Goal: Task Accomplishment & Management: Manage account settings

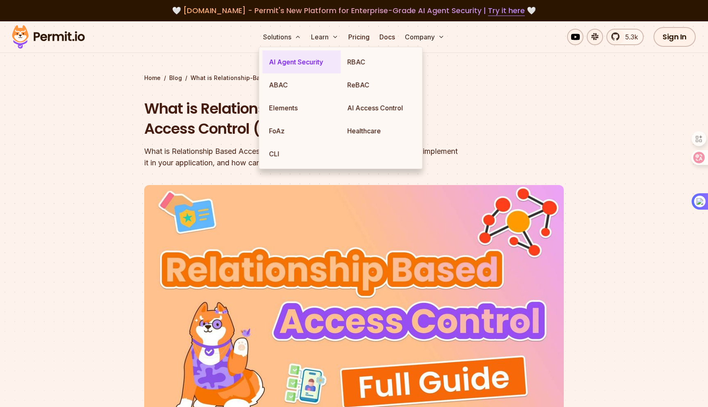
click at [278, 70] on link "AI Agent Security" at bounding box center [302, 61] width 78 height 23
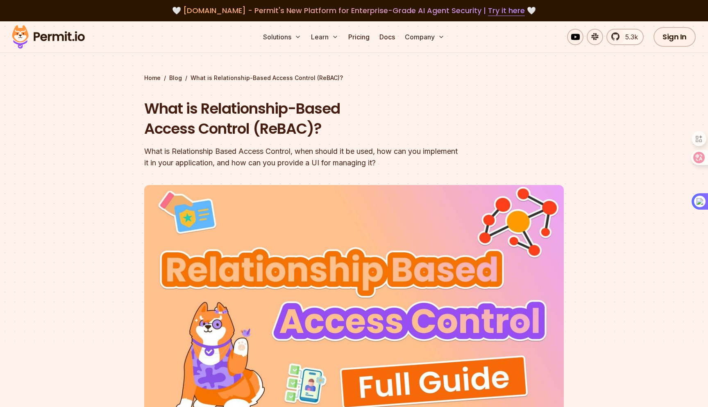
click at [45, 37] on img at bounding box center [48, 37] width 80 height 28
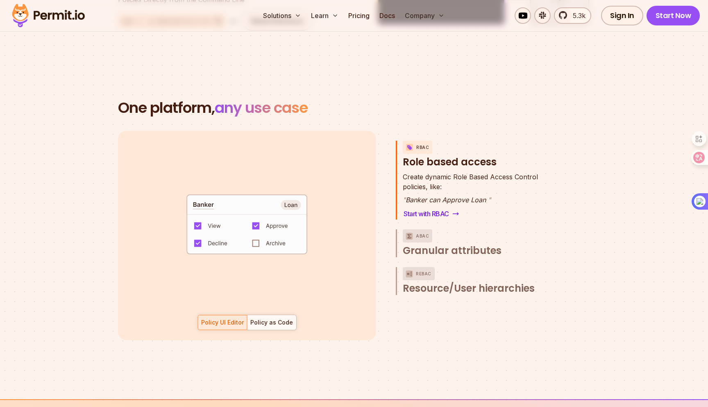
scroll to position [1136, 0]
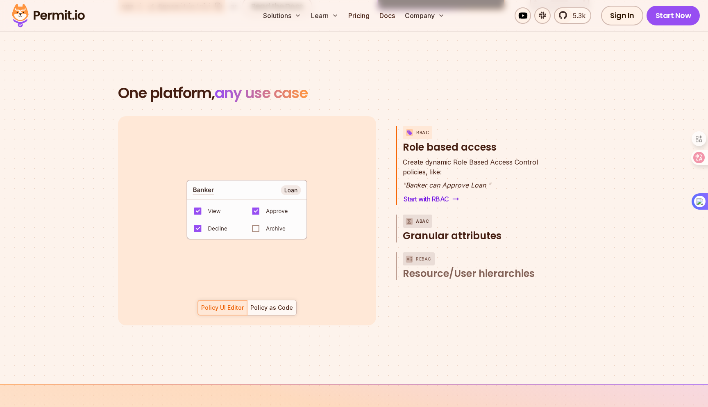
click at [420, 229] on span "Granular attributes" at bounding box center [452, 235] width 99 height 13
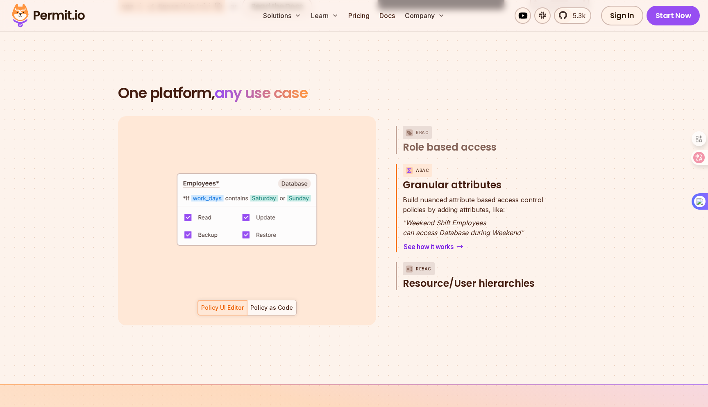
click at [424, 277] on span "Resource/User hierarchies" at bounding box center [469, 283] width 132 height 13
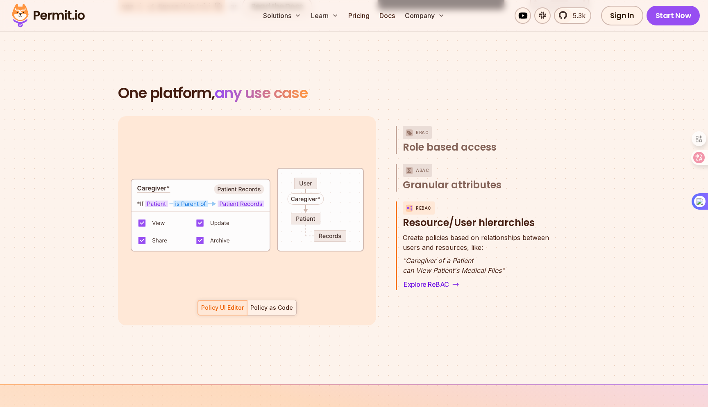
click at [259, 303] on div "Policy as Code" at bounding box center [271, 307] width 43 height 8
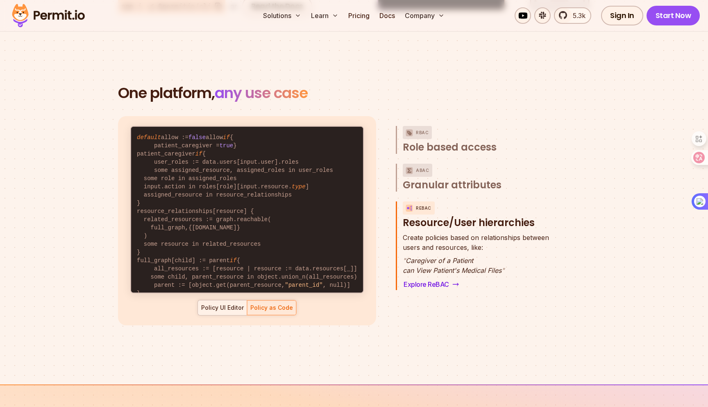
click at [235, 303] on div "Policy UI Editor" at bounding box center [222, 307] width 43 height 8
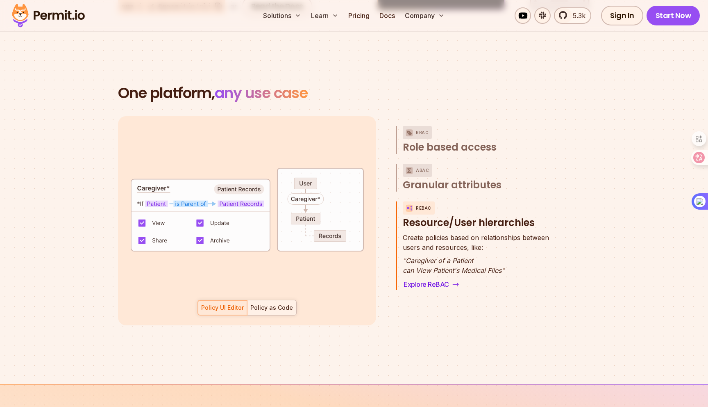
click at [271, 303] on div "Policy as Code" at bounding box center [271, 307] width 43 height 8
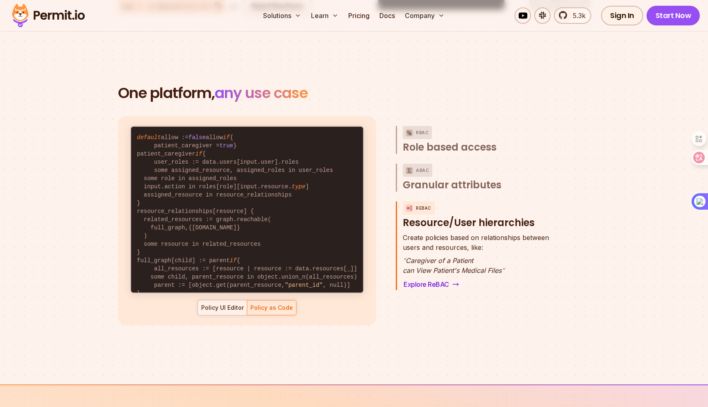
click at [228, 303] on div "Policy UI Editor" at bounding box center [222, 307] width 43 height 8
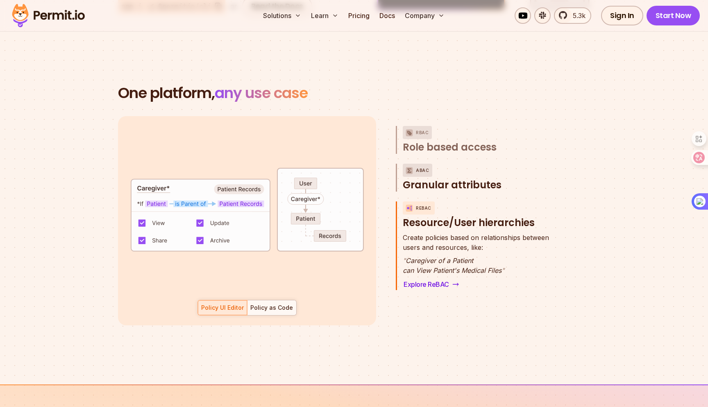
click at [454, 180] on span "Granular attributes" at bounding box center [452, 184] width 99 height 13
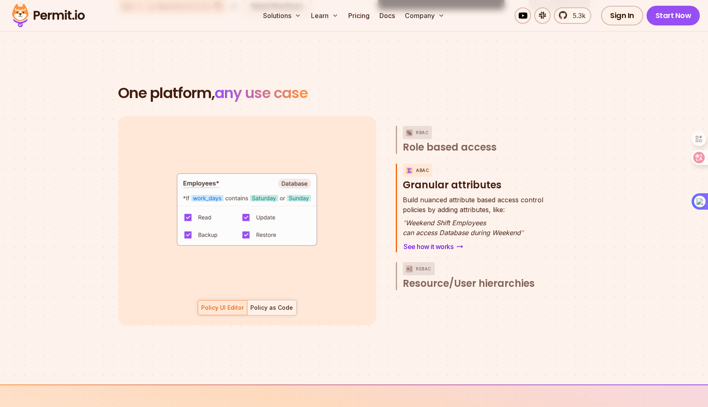
click at [270, 303] on div "Policy as Code" at bounding box center [271, 307] width 43 height 8
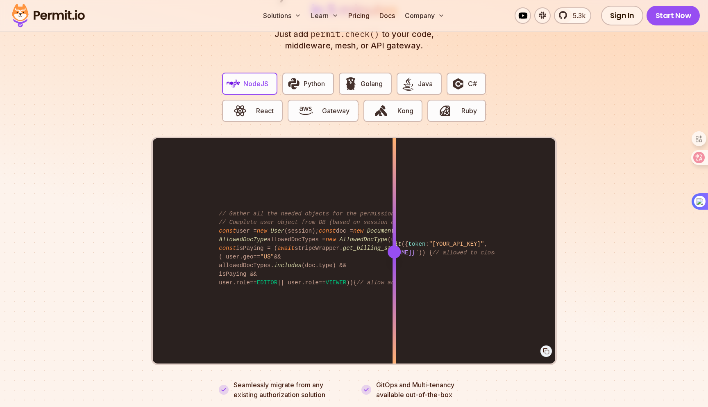
scroll to position [1665, 0]
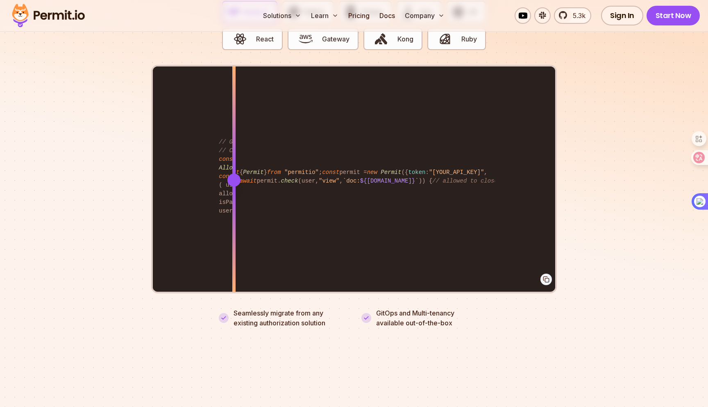
drag, startPoint x: 391, startPoint y: 168, endPoint x: 234, endPoint y: 204, distance: 160.6
click at [234, 204] on div at bounding box center [233, 179] width 3 height 226
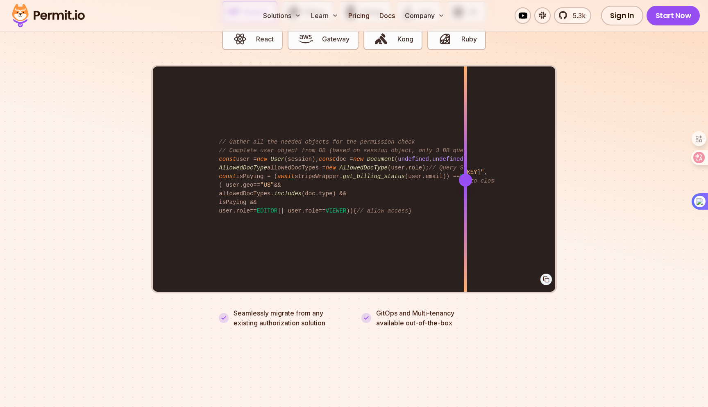
drag, startPoint x: 234, startPoint y: 204, endPoint x: 466, endPoint y: 204, distance: 231.5
click at [466, 204] on div at bounding box center [465, 236] width 3 height 113
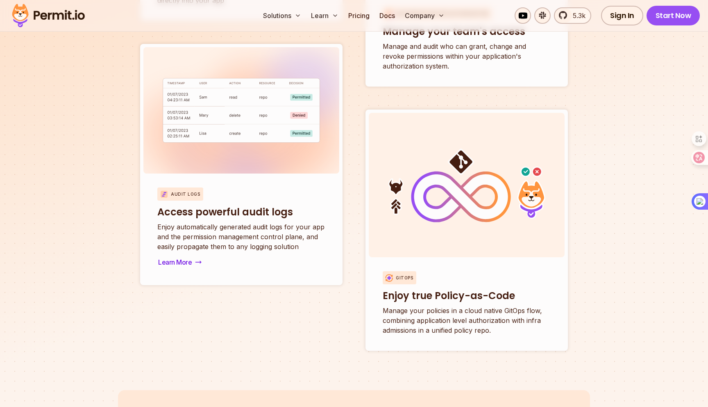
scroll to position [3072, 0]
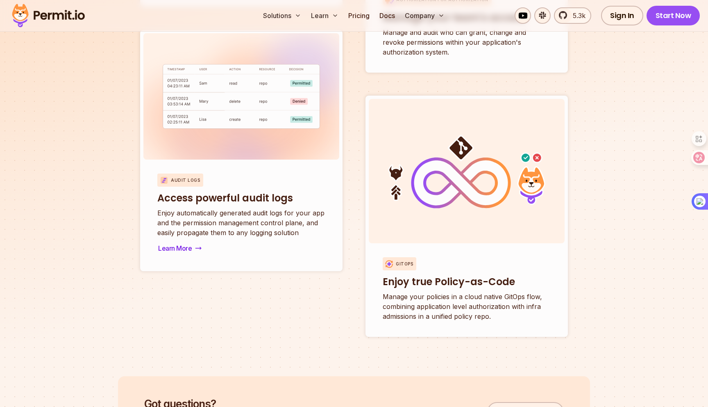
click at [286, 226] on p "Enjoy automatically generated audit logs for your app and the permission manage…" at bounding box center [241, 223] width 168 height 30
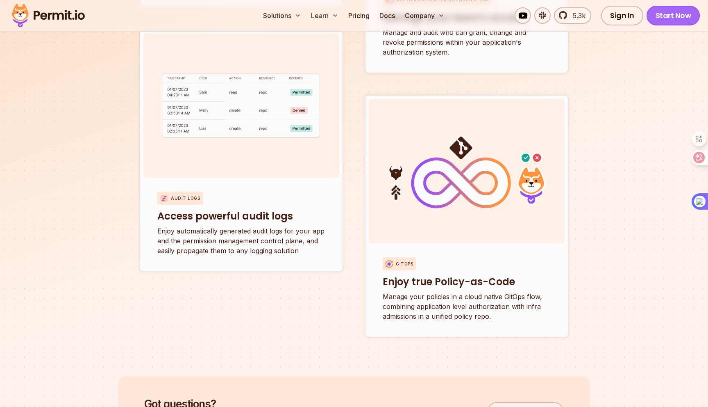
click at [678, 18] on link "Start Now" at bounding box center [674, 16] width 54 height 20
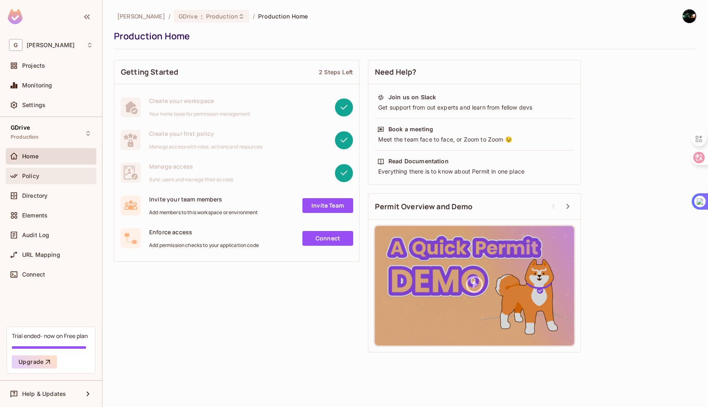
click at [57, 173] on div "Policy" at bounding box center [57, 176] width 71 height 7
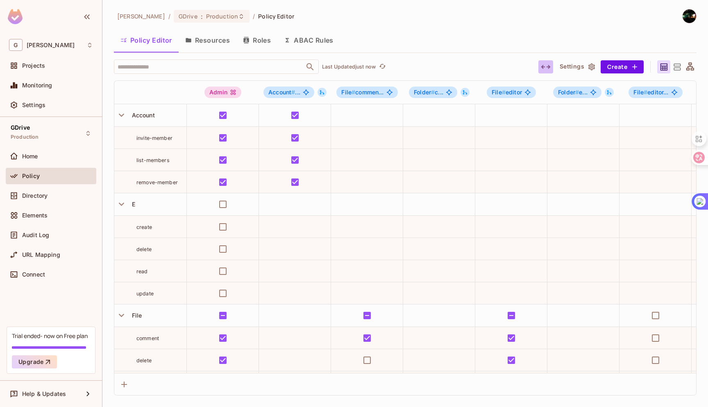
click at [546, 66] on icon "button" at bounding box center [546, 67] width 10 height 10
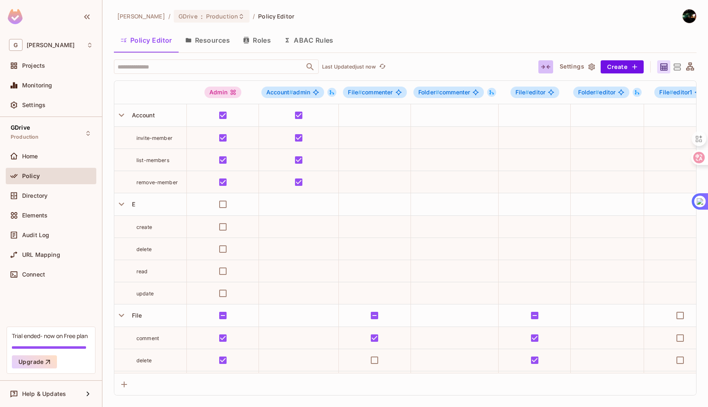
click at [546, 66] on icon "button" at bounding box center [546, 67] width 10 height 10
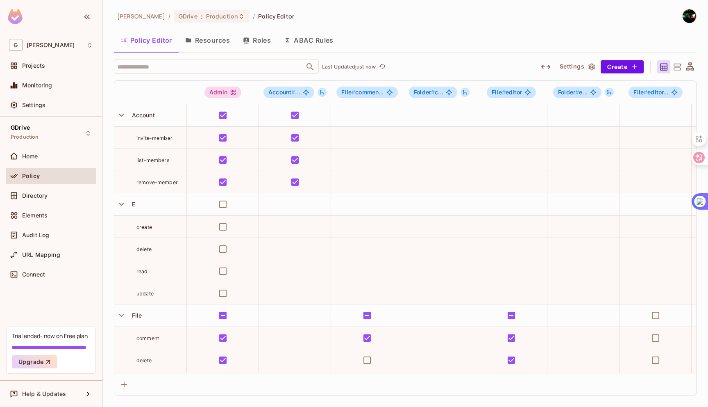
click at [566, 66] on button "Settings" at bounding box center [577, 66] width 41 height 13
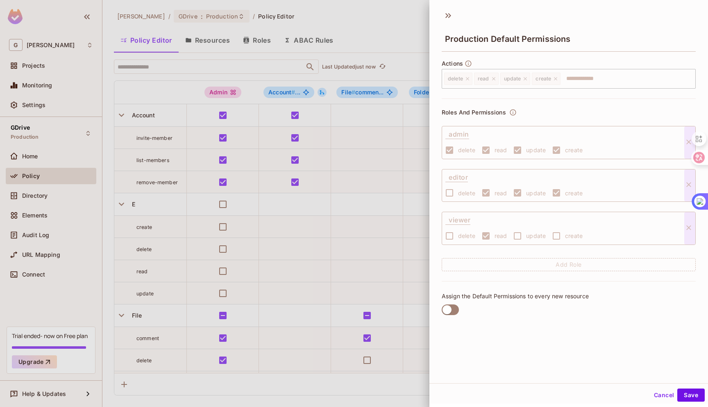
click at [410, 264] on div at bounding box center [354, 203] width 708 height 407
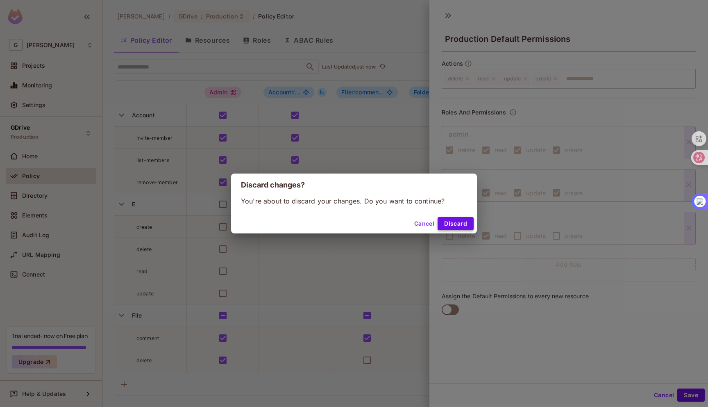
click at [458, 222] on button "Discard" at bounding box center [456, 223] width 36 height 13
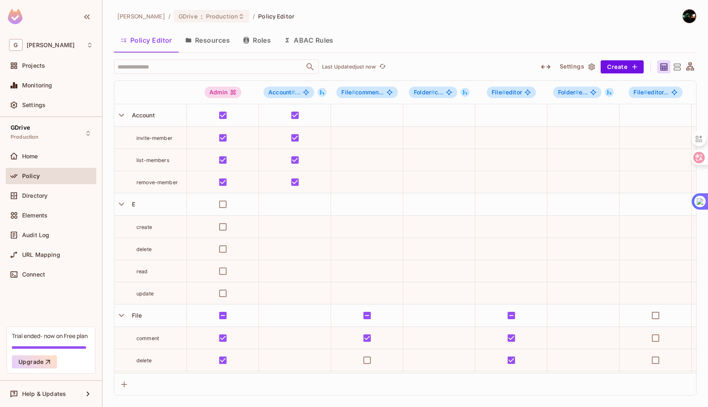
click at [676, 67] on icon at bounding box center [677, 67] width 10 height 10
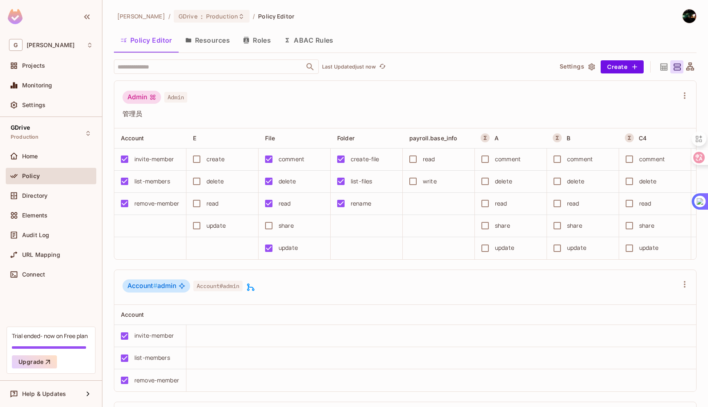
click at [685, 67] on icon at bounding box center [690, 67] width 10 height 10
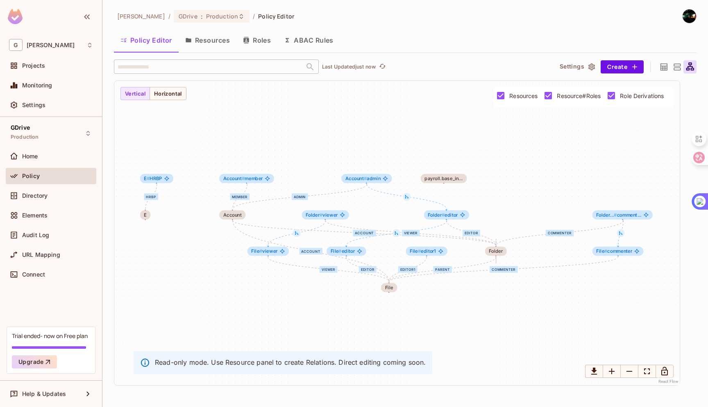
click at [663, 68] on icon at bounding box center [664, 67] width 10 height 10
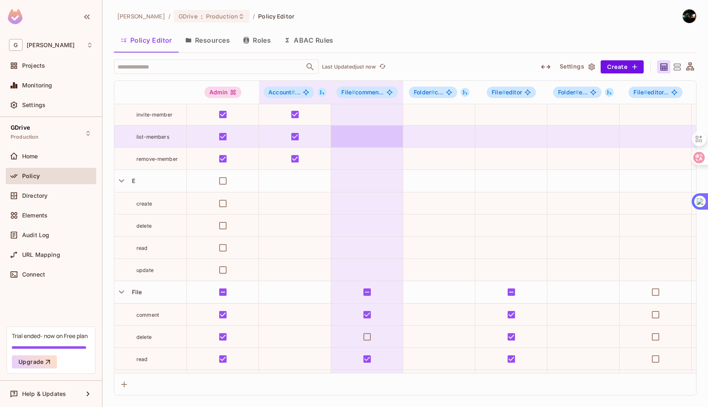
scroll to position [6, 0]
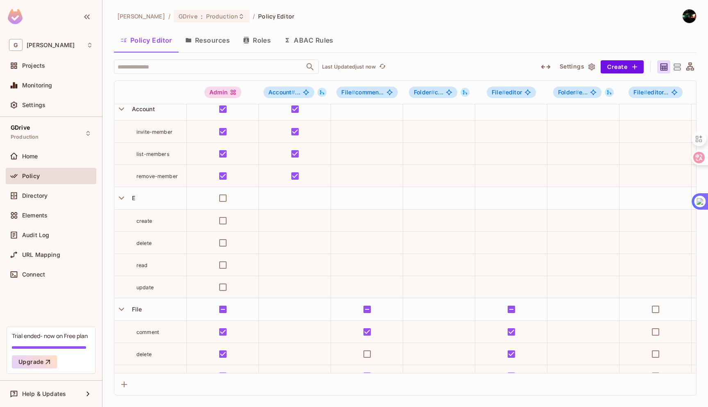
click at [214, 41] on button "Resources" at bounding box center [208, 40] width 58 height 20
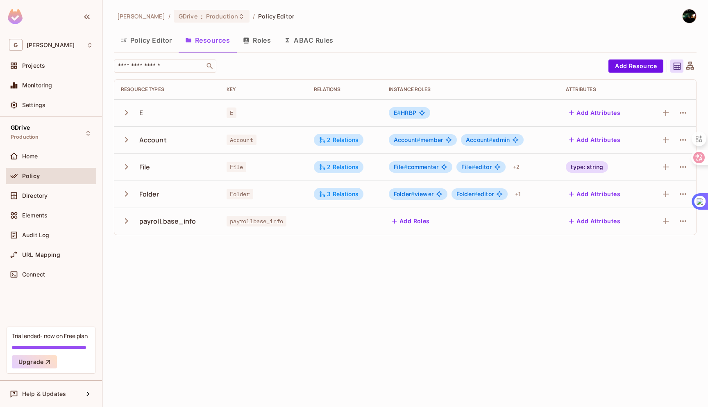
click at [603, 166] on div "type: string" at bounding box center [587, 166] width 42 height 11
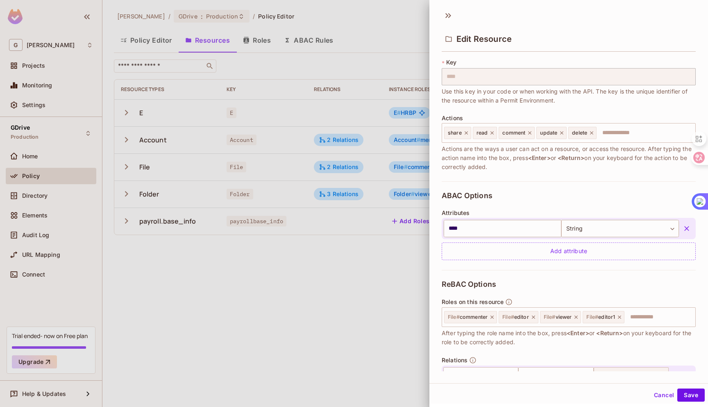
scroll to position [116, 0]
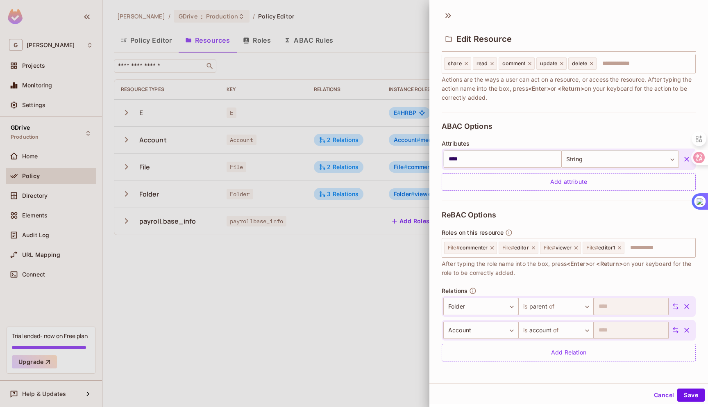
click at [350, 252] on div at bounding box center [354, 203] width 708 height 407
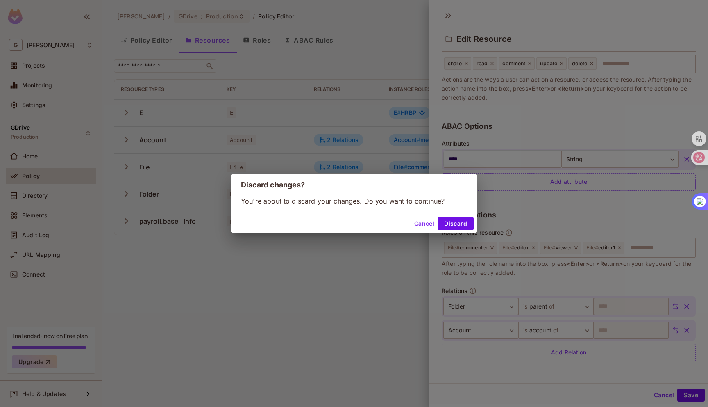
click at [428, 221] on button "Cancel" at bounding box center [424, 223] width 27 height 13
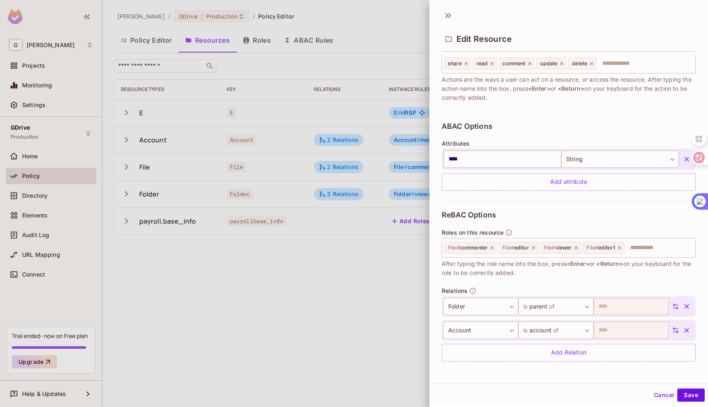
click at [409, 218] on div at bounding box center [354, 203] width 708 height 407
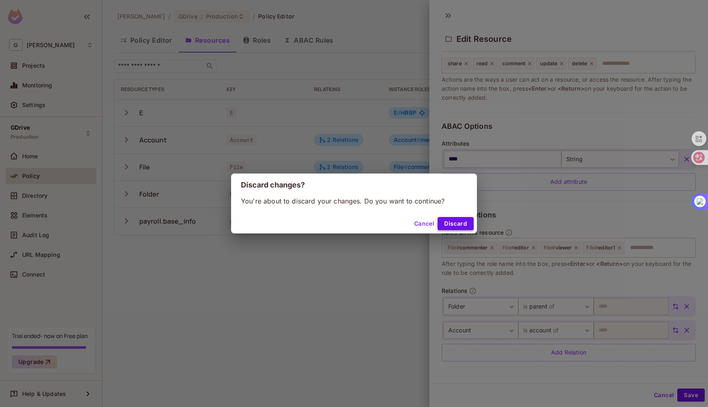
click at [455, 225] on button "Discard" at bounding box center [456, 223] width 36 height 13
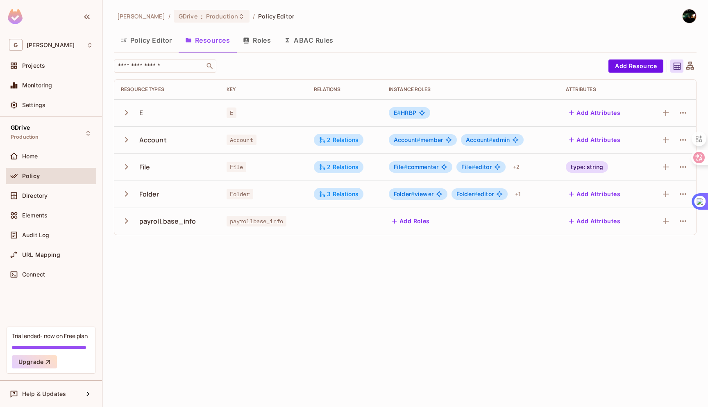
click at [254, 41] on button "Roles" at bounding box center [256, 40] width 41 height 20
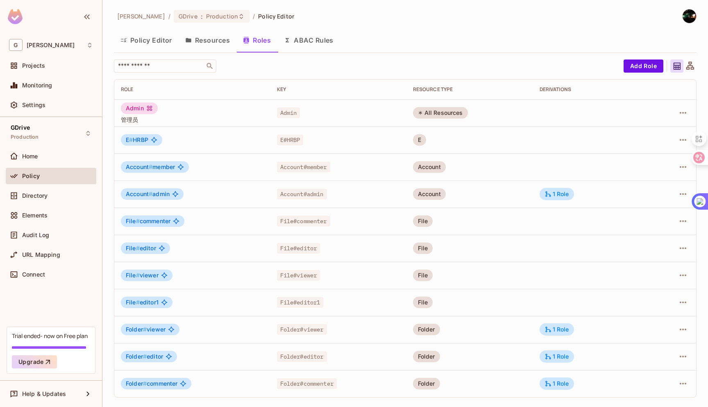
click at [689, 66] on icon at bounding box center [690, 65] width 8 height 8
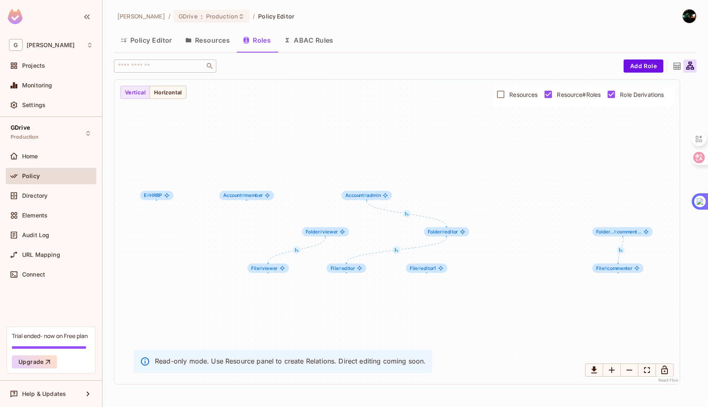
click at [677, 67] on icon at bounding box center [677, 66] width 7 height 7
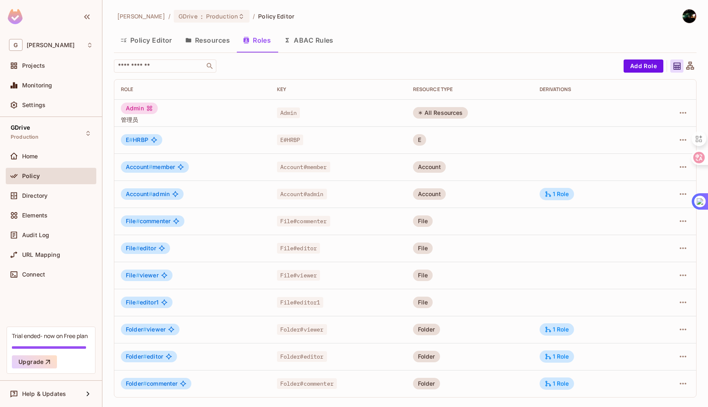
click at [146, 108] on icon at bounding box center [149, 108] width 7 height 7
click at [641, 66] on button "Add Role" at bounding box center [644, 65] width 40 height 13
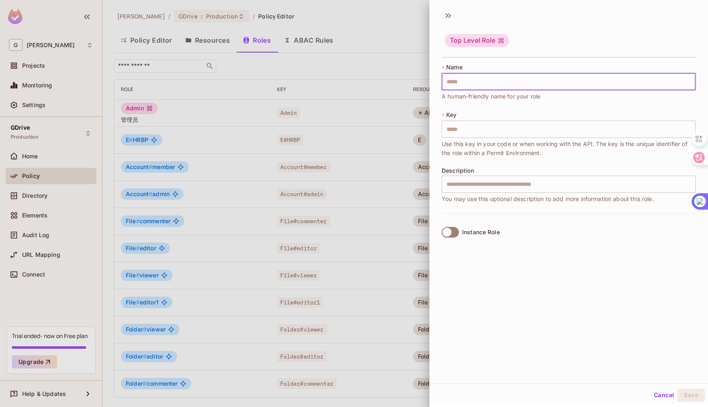
click at [527, 80] on input "text" at bounding box center [569, 81] width 254 height 17
click at [527, 127] on input "text" at bounding box center [569, 128] width 254 height 17
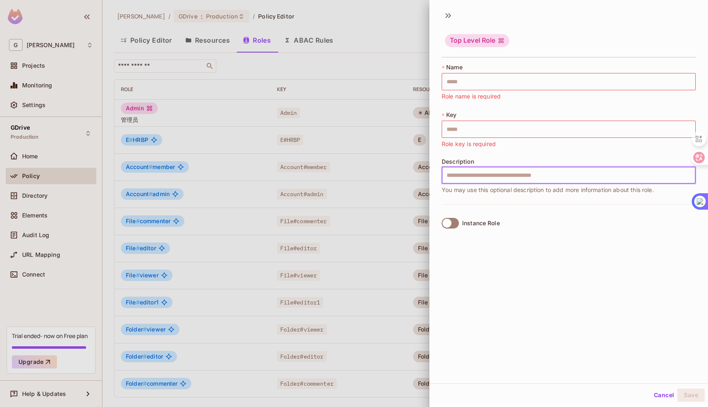
click at [518, 180] on input "text" at bounding box center [569, 174] width 254 height 17
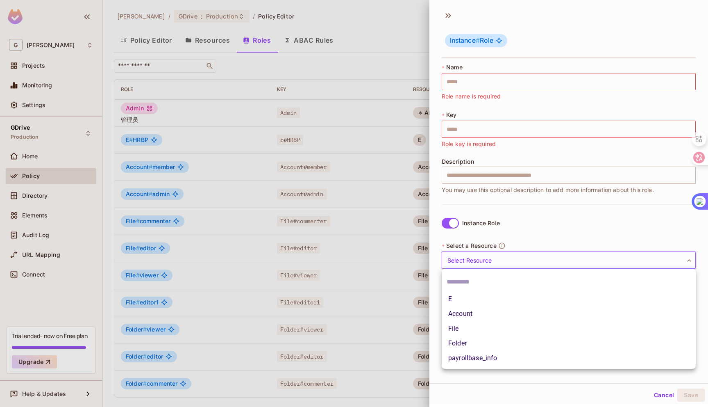
click at [484, 258] on body "G Gao Projects Monitoring Settings GDrive Production Home Policy Directory Elem…" at bounding box center [354, 203] width 708 height 407
click at [507, 226] on div at bounding box center [354, 203] width 708 height 407
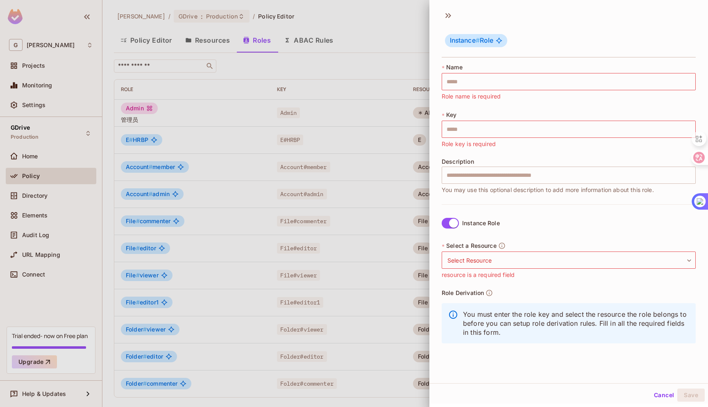
click at [484, 245] on span "Select a Resource" at bounding box center [471, 245] width 50 height 7
click at [398, 239] on div at bounding box center [354, 203] width 708 height 407
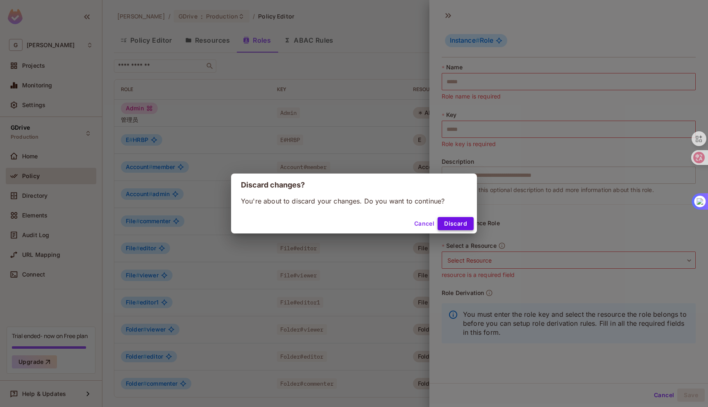
click at [464, 219] on button "Discard" at bounding box center [456, 223] width 36 height 13
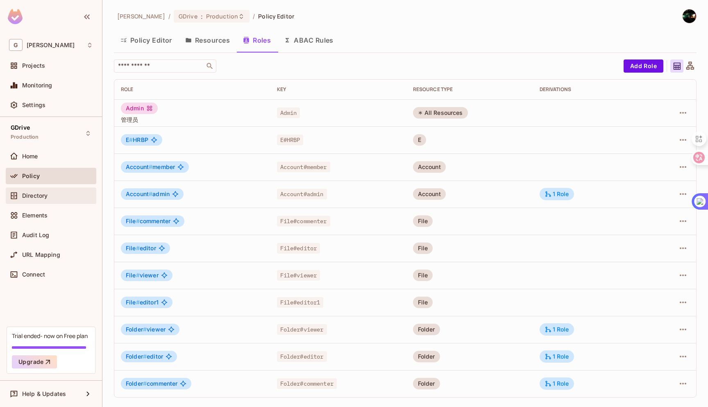
click at [53, 195] on div "Directory" at bounding box center [57, 195] width 71 height 7
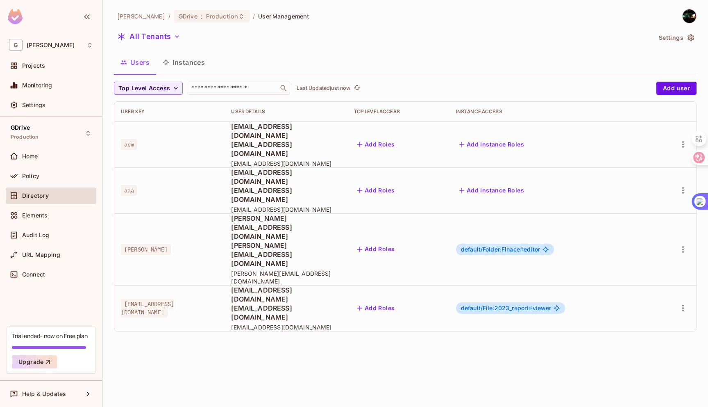
click at [184, 70] on button "Instances" at bounding box center [183, 62] width 55 height 20
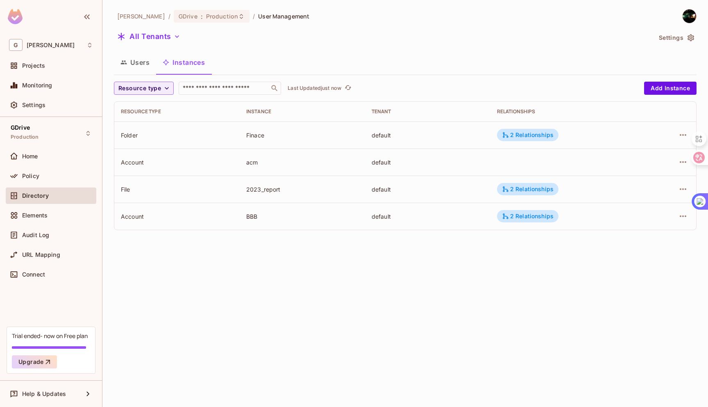
click at [259, 229] on td "BBB" at bounding box center [302, 215] width 125 height 27
click at [147, 62] on button "Users" at bounding box center [135, 62] width 42 height 20
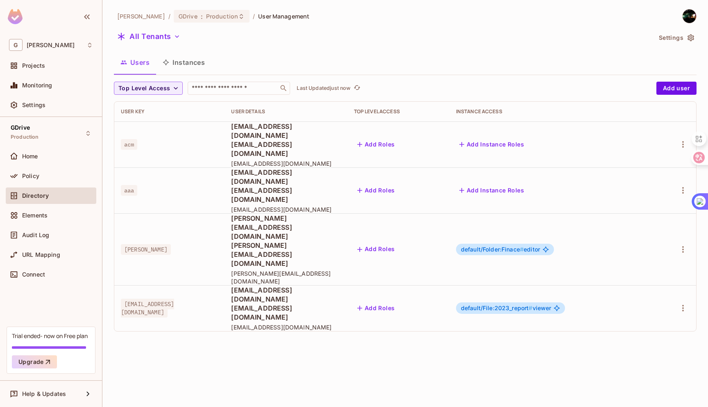
click at [184, 67] on button "Instances" at bounding box center [183, 62] width 55 height 20
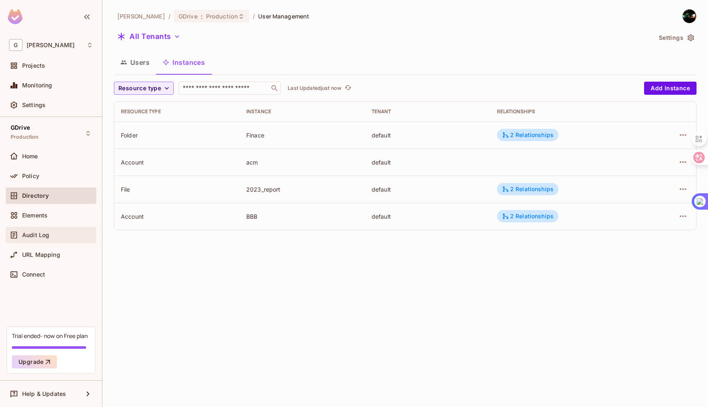
click at [71, 237] on div "Audit Log" at bounding box center [57, 235] width 71 height 7
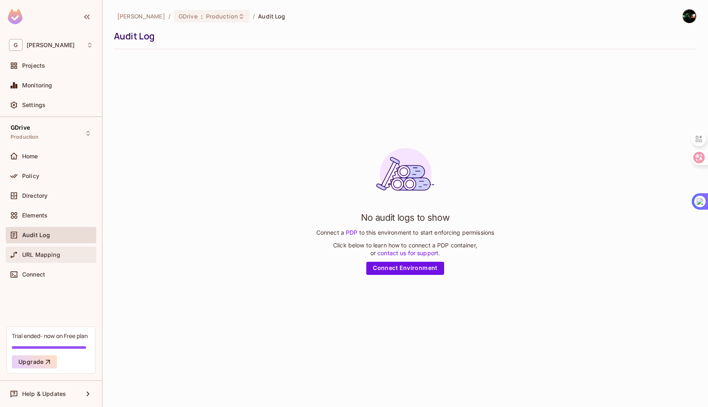
click at [70, 256] on div "URL Mapping" at bounding box center [57, 254] width 71 height 7
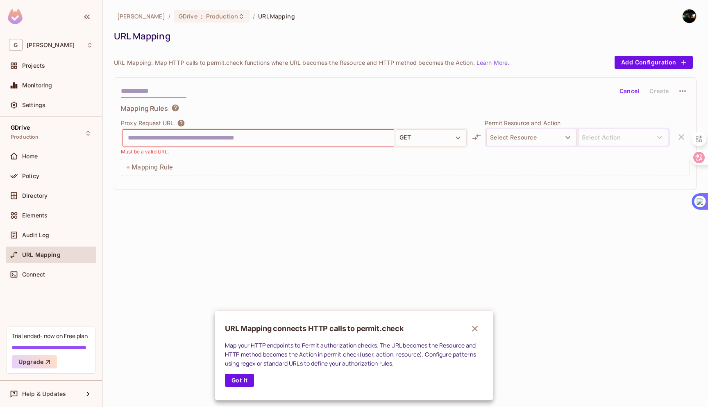
click at [183, 139] on div at bounding box center [354, 203] width 708 height 407
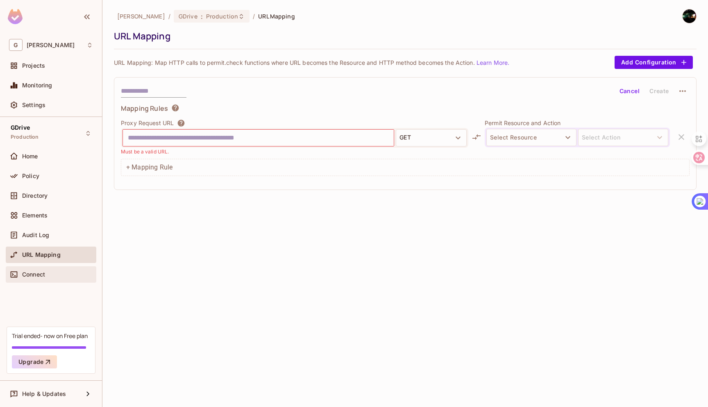
click at [51, 270] on div "Connect" at bounding box center [51, 274] width 84 height 10
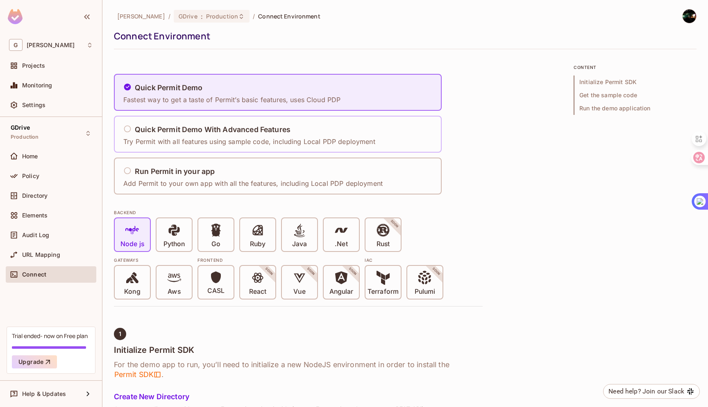
click at [259, 132] on h5 "Quick Permit Demo With Advanced Features" at bounding box center [213, 129] width 156 height 8
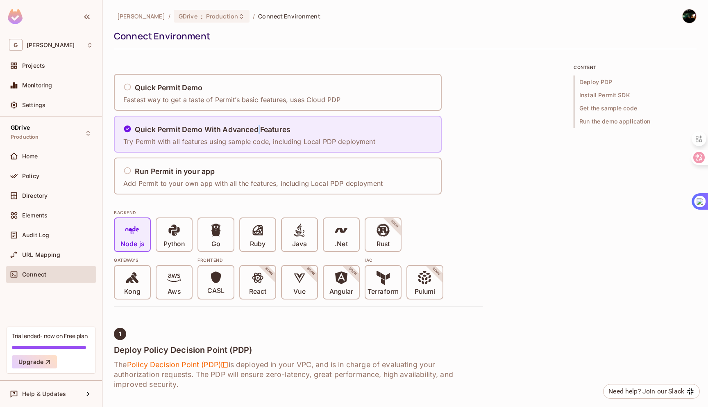
click at [259, 132] on h5 "Quick Permit Demo With Advanced Features" at bounding box center [213, 129] width 156 height 8
click at [273, 176] on div "Run Permit in your app" at bounding box center [252, 171] width 259 height 10
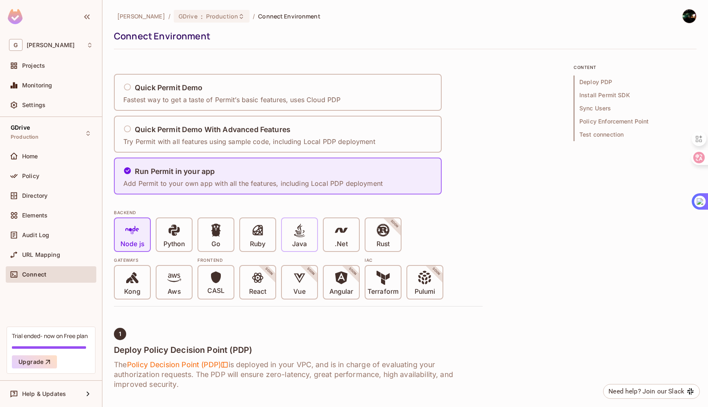
click at [298, 233] on icon at bounding box center [300, 230] width 14 height 14
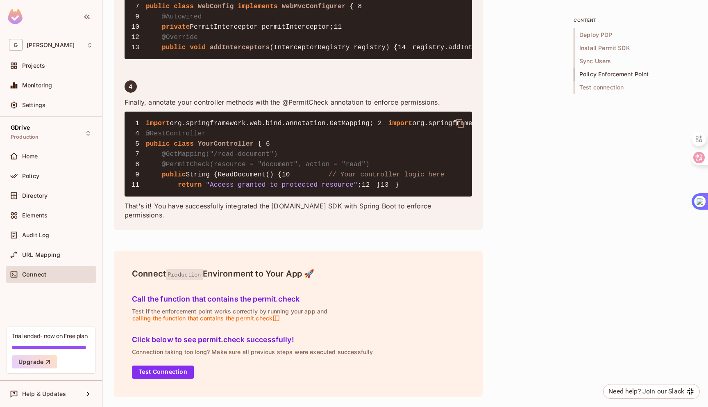
scroll to position [2485, 0]
